Goal: Information Seeking & Learning: Stay updated

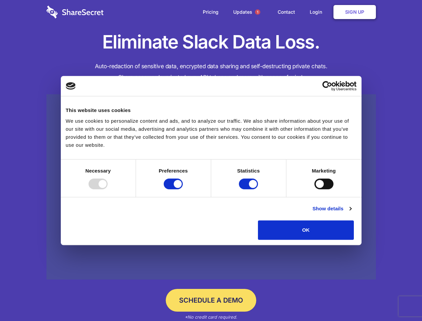
click at [108, 189] on div at bounding box center [98, 184] width 19 height 11
click at [183, 189] on input "Preferences" at bounding box center [173, 184] width 19 height 11
checkbox input "false"
click at [250, 189] on input "Statistics" at bounding box center [248, 184] width 19 height 11
checkbox input "false"
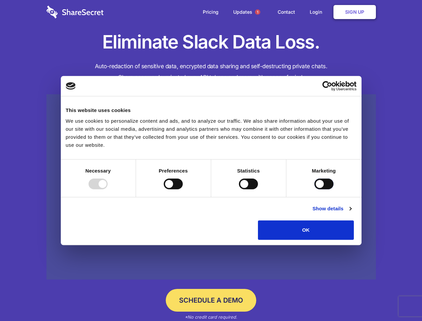
click at [315, 189] on input "Marketing" at bounding box center [324, 184] width 19 height 11
checkbox input "true"
click at [352, 213] on link "Show details" at bounding box center [332, 209] width 39 height 8
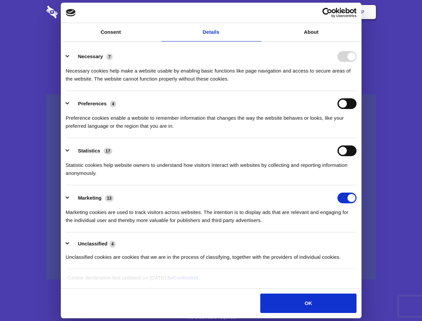
click at [357, 91] on li "Necessary 7 Necessary cookies help make a website usable by enabling basic func…" at bounding box center [211, 67] width 291 height 47
click at [258, 12] on span "1" at bounding box center [257, 11] width 5 height 5
